Goal: Find specific page/section: Find specific page/section

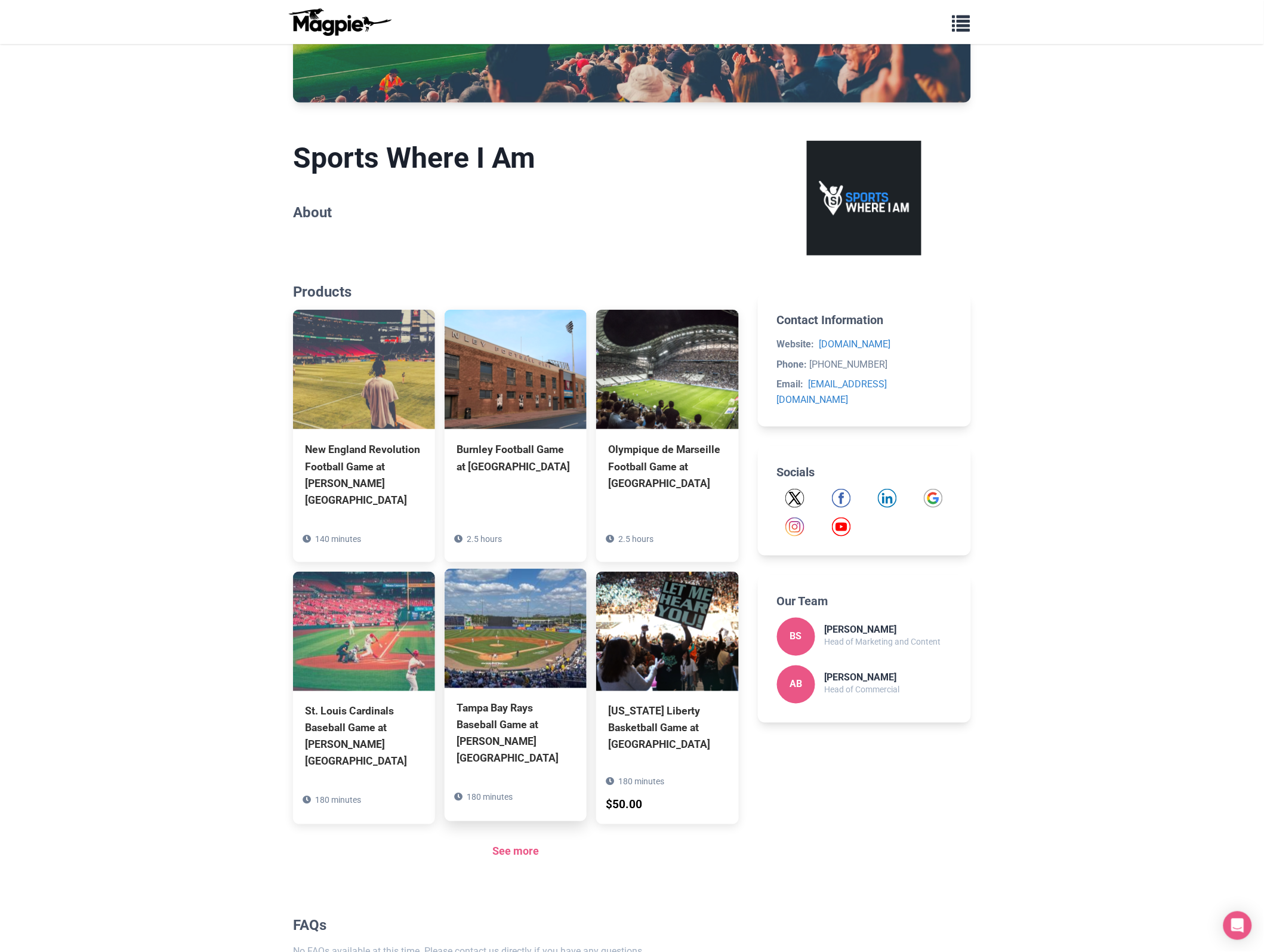
scroll to position [308, 0]
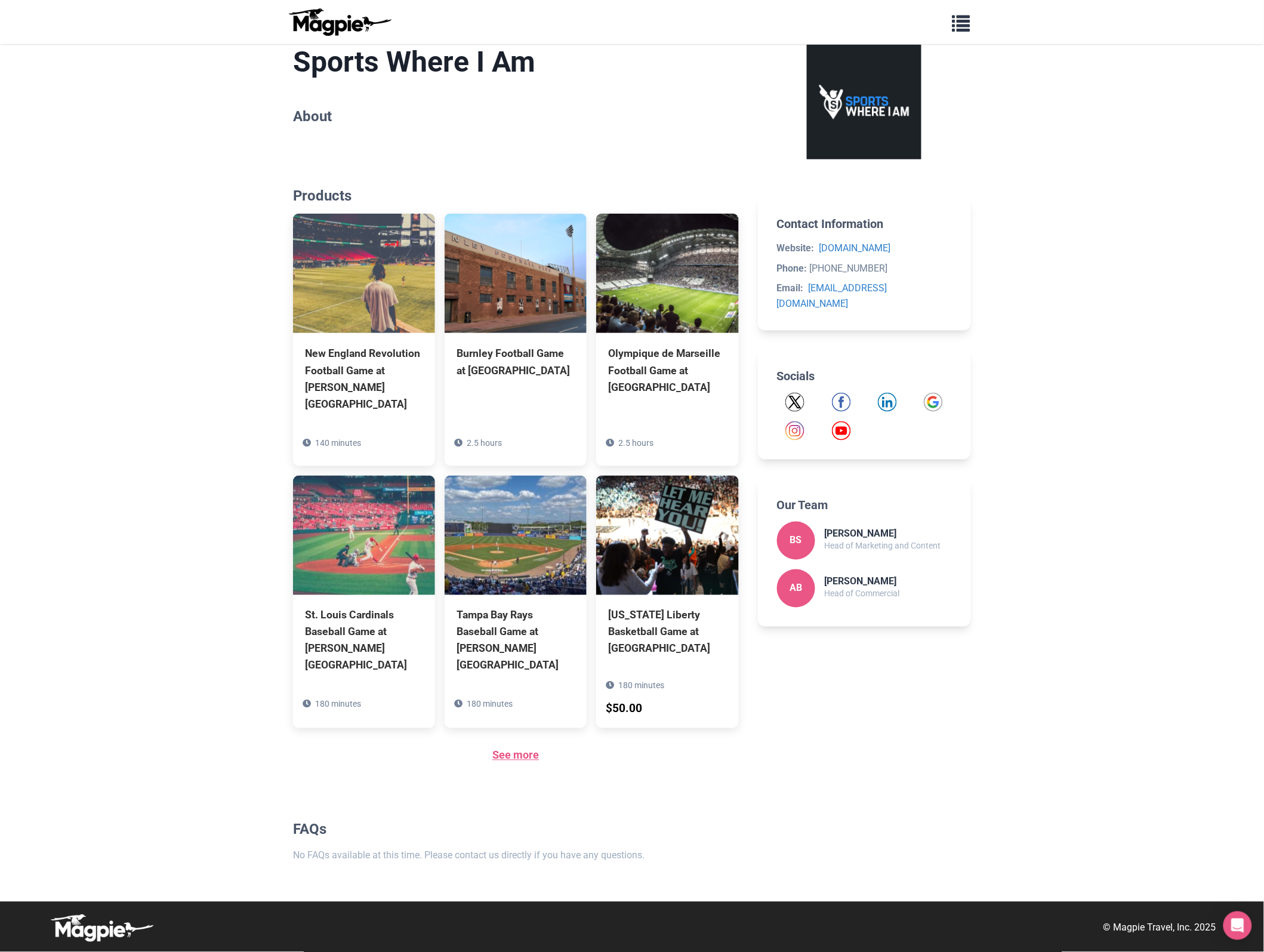
click at [518, 758] on link "See more" at bounding box center [515, 754] width 47 height 12
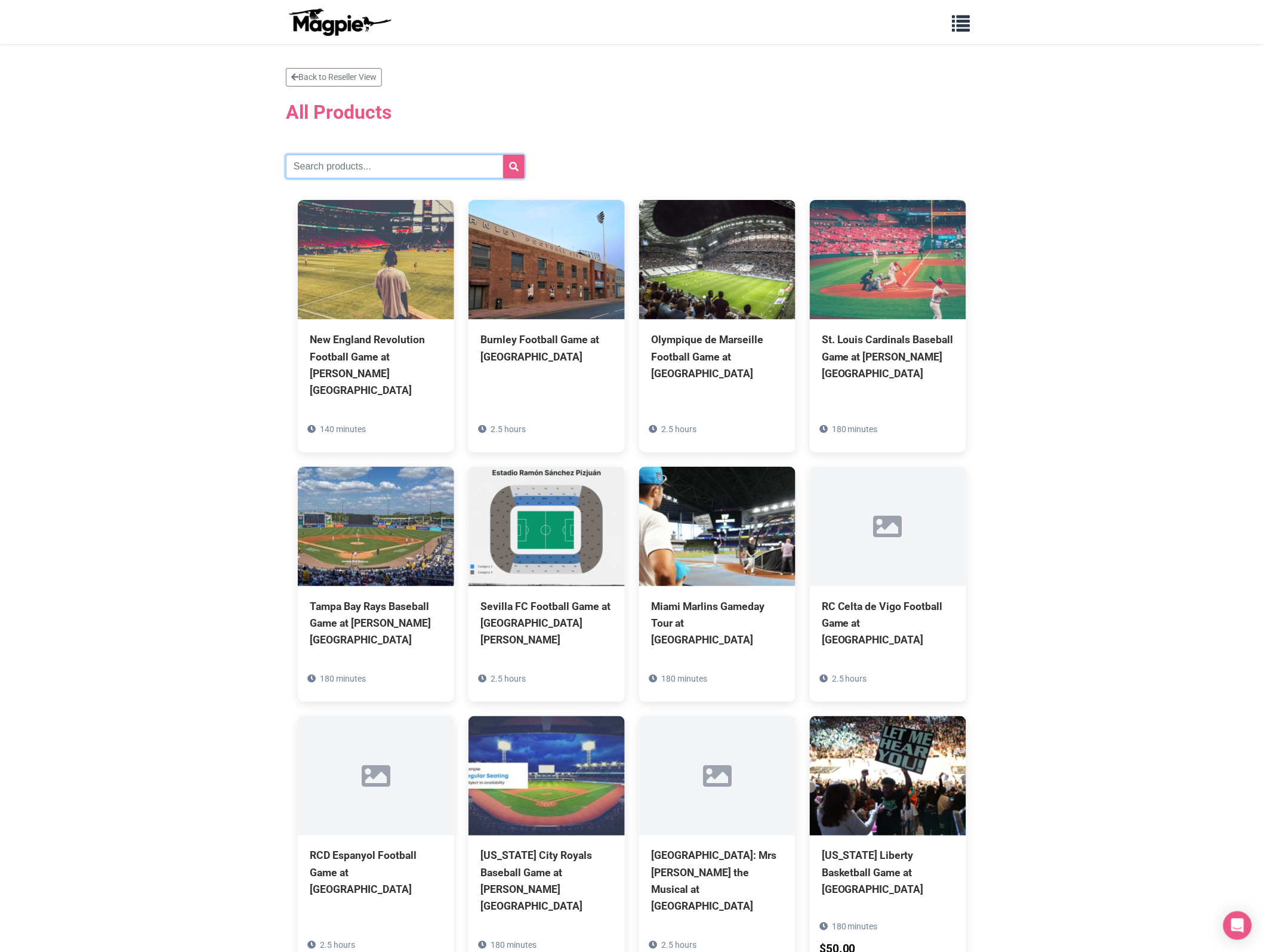
click at [351, 160] on input "text" at bounding box center [405, 166] width 238 height 24
paste input "[US_STATE]"
type input "[US_STATE]"
click at [503, 155] on button "submit" at bounding box center [513, 166] width 21 height 24
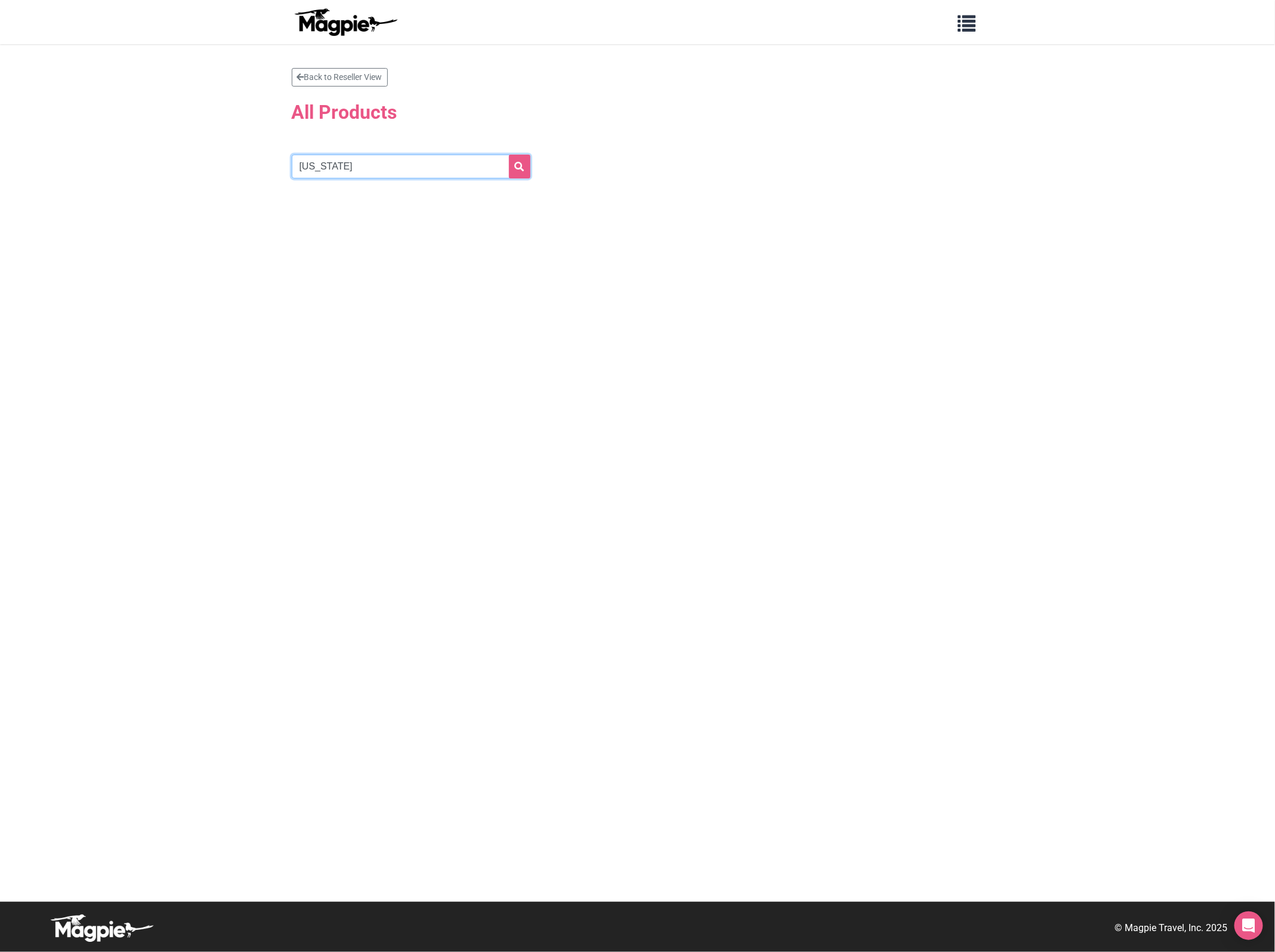
click at [445, 166] on input "[US_STATE]" at bounding box center [410, 166] width 238 height 24
type input "[US_STATE]"
click at [509, 155] on button "submit" at bounding box center [519, 166] width 21 height 24
click at [520, 163] on icon "submit" at bounding box center [519, 166] width 9 height 9
drag, startPoint x: 343, startPoint y: 159, endPoint x: 73, endPoint y: 150, distance: 270.1
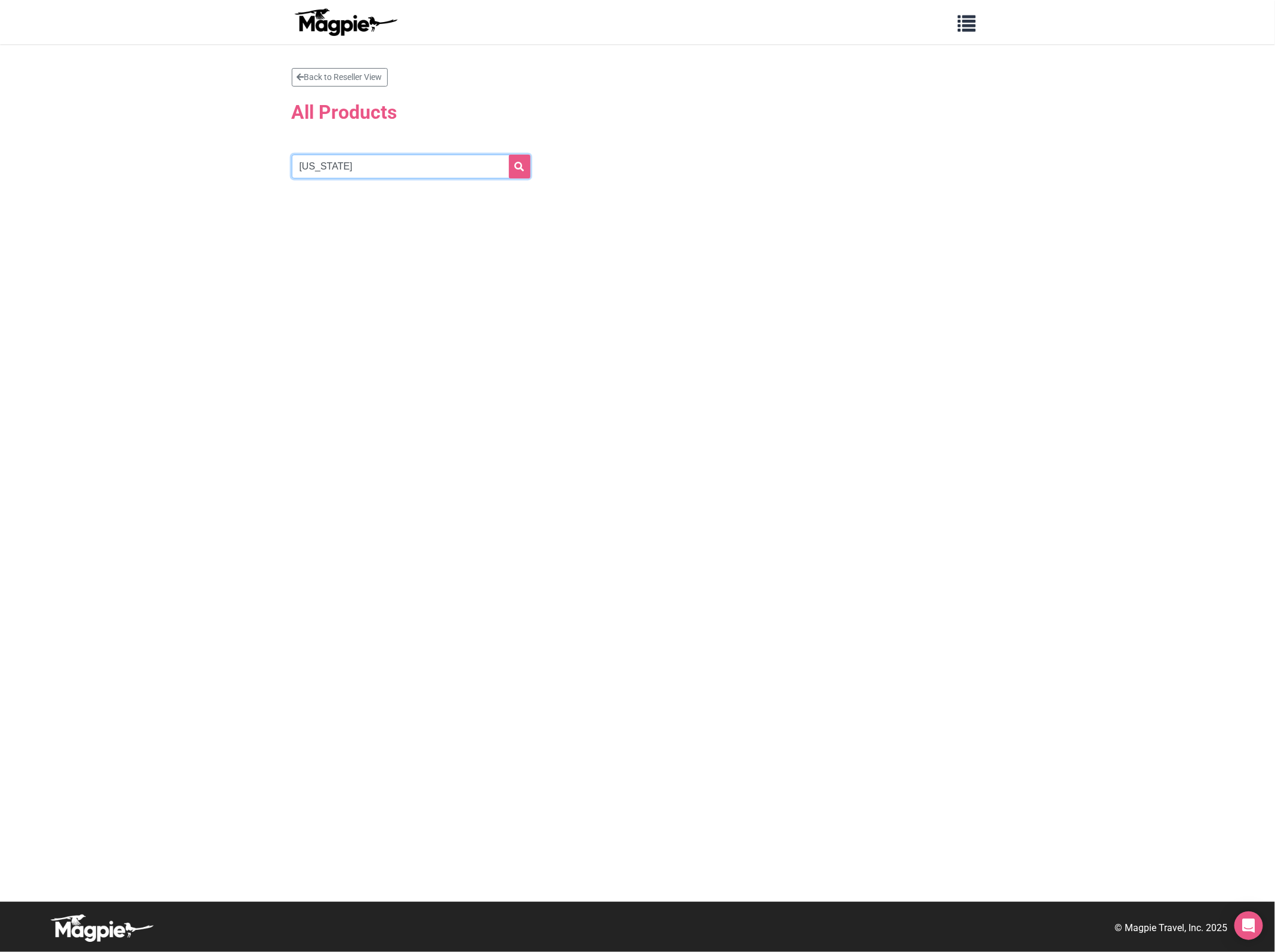
click at [73, 150] on section "Back to Reseller View All Products [US_STATE]" at bounding box center [637, 473] width 1275 height 857
paste input "Avalanche"
type input "Avalanche"
click at [509, 155] on button "submit" at bounding box center [519, 166] width 21 height 24
drag, startPoint x: 394, startPoint y: 165, endPoint x: 3, endPoint y: 134, distance: 392.2
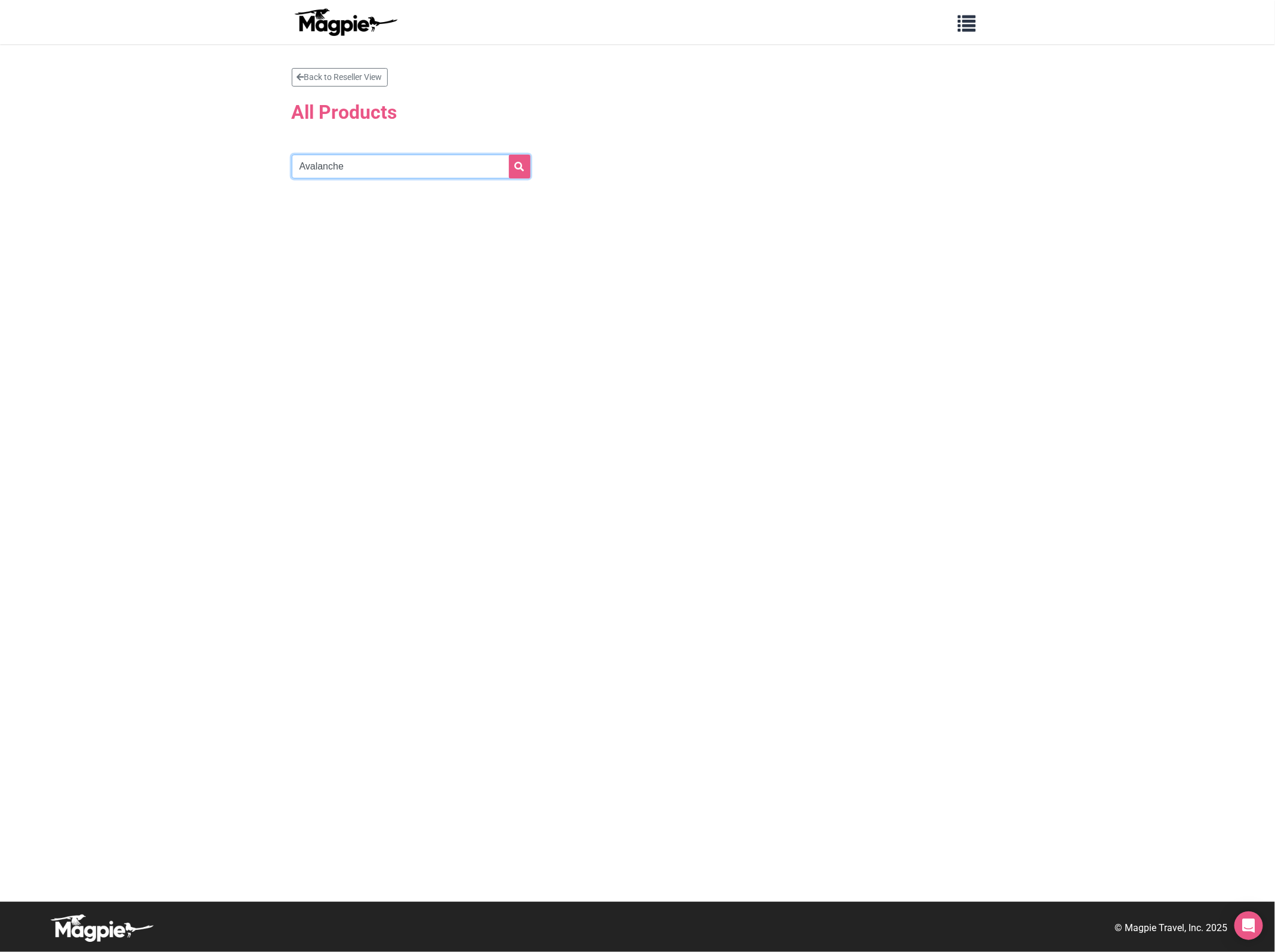
click at [40, 155] on section "Back to Reseller View All Products Avalanche" at bounding box center [637, 473] width 1275 height 857
type input "Ice"
click at [509, 155] on button "submit" at bounding box center [519, 166] width 21 height 24
